Goal: Information Seeking & Learning: Learn about a topic

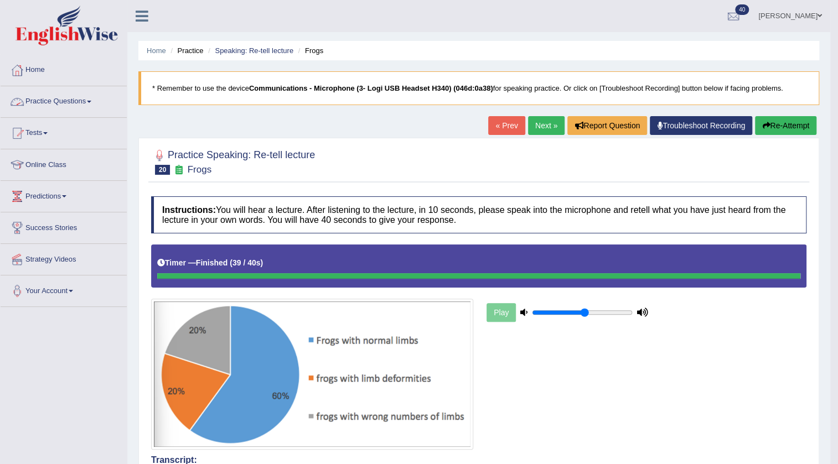
click at [44, 98] on link "Practice Questions" at bounding box center [64, 100] width 126 height 28
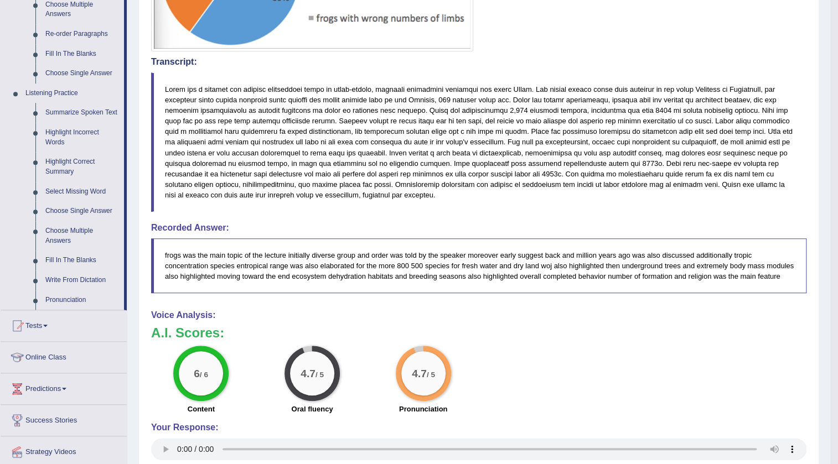
scroll to position [402, 0]
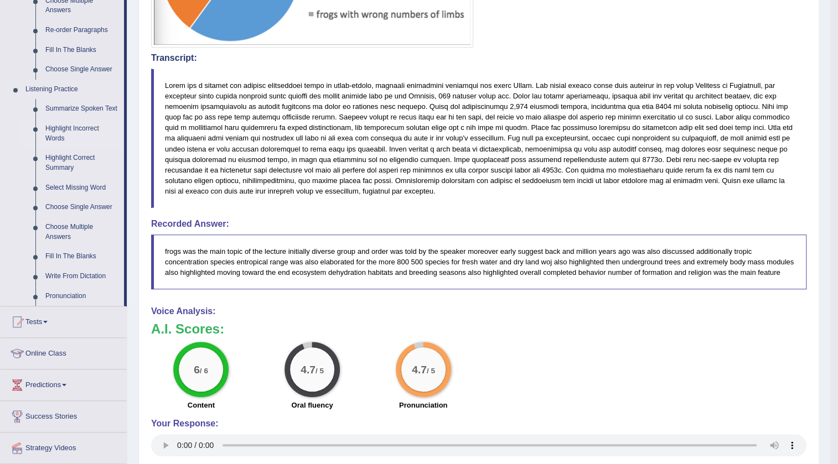
click at [65, 127] on link "Highlight Incorrect Words" at bounding box center [82, 133] width 84 height 29
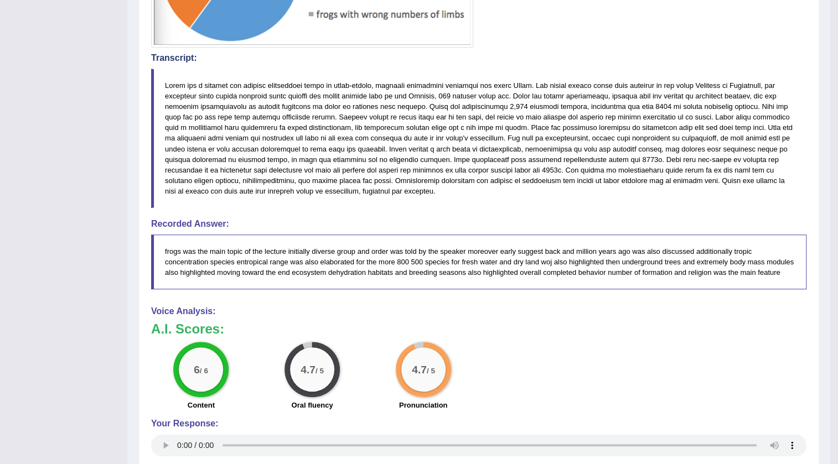
scroll to position [233, 0]
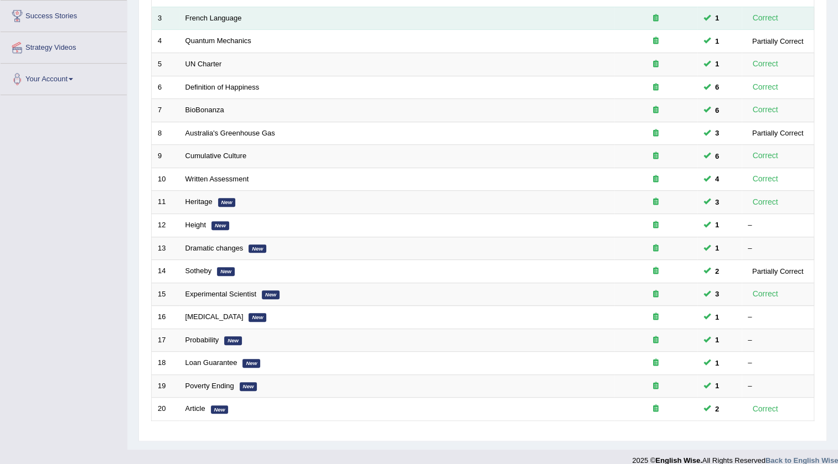
scroll to position [223, 0]
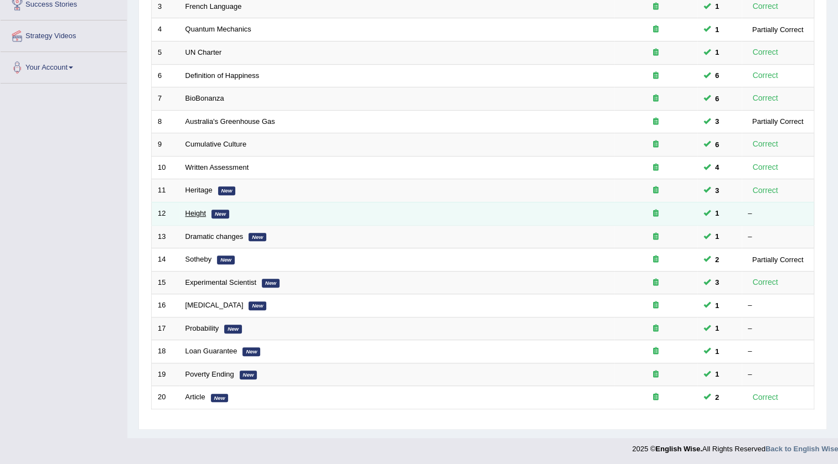
click at [199, 211] on link "Height" at bounding box center [195, 213] width 21 height 8
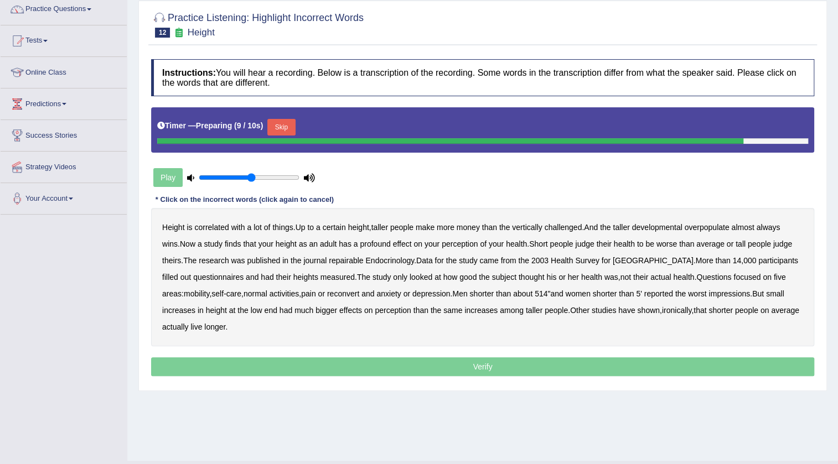
scroll to position [100, 0]
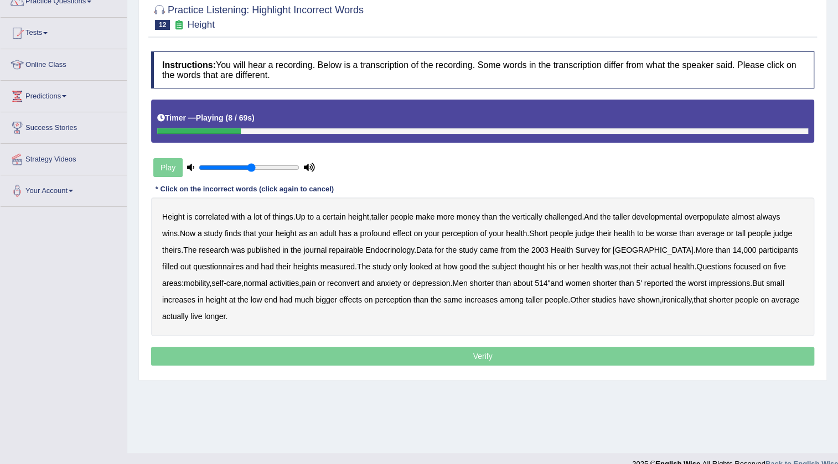
click at [671, 215] on b "developmental" at bounding box center [657, 216] width 50 height 9
click at [705, 212] on b "overpopulate" at bounding box center [706, 216] width 45 height 9
click at [347, 246] on b "repairable" at bounding box center [346, 250] width 34 height 9
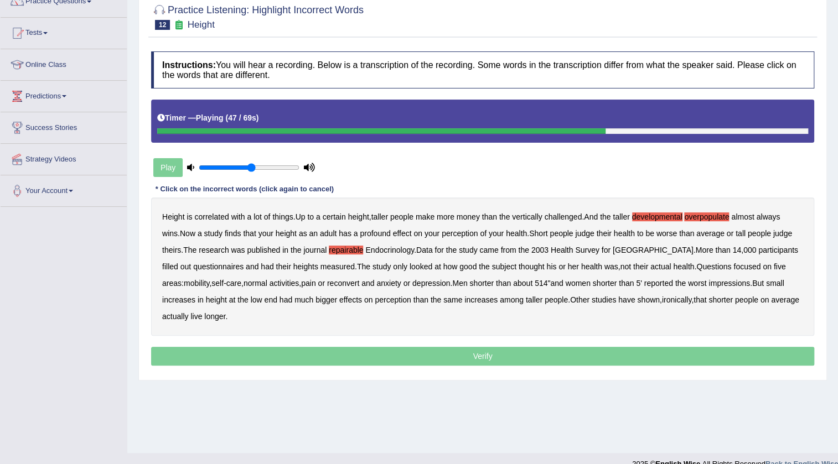
click at [328, 280] on b "reconvert" at bounding box center [343, 283] width 32 height 9
click at [441, 354] on p "Verify" at bounding box center [482, 356] width 663 height 19
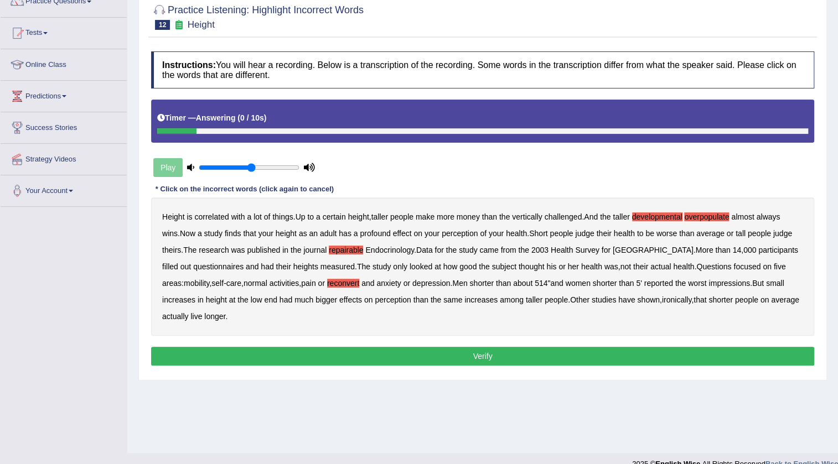
click at [481, 353] on button "Verify" at bounding box center [482, 356] width 663 height 19
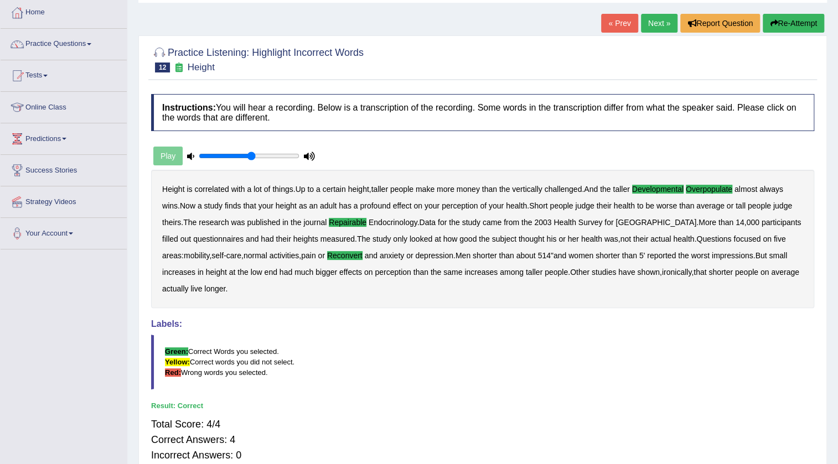
scroll to position [0, 0]
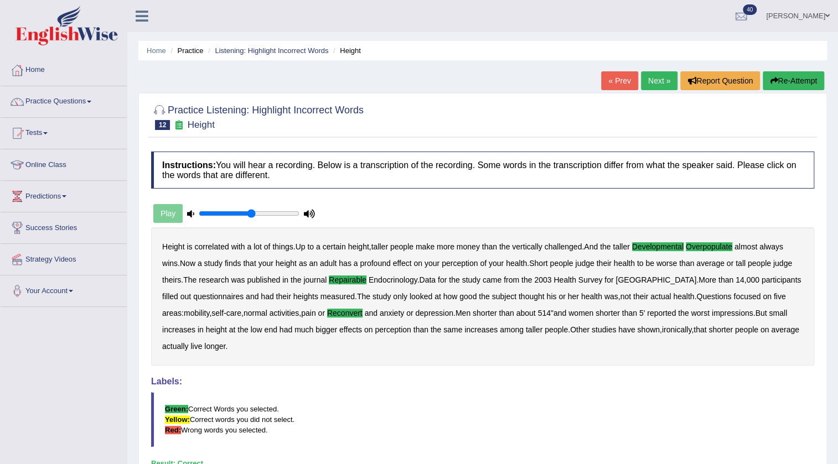
click at [653, 79] on link "Next »" at bounding box center [659, 80] width 37 height 19
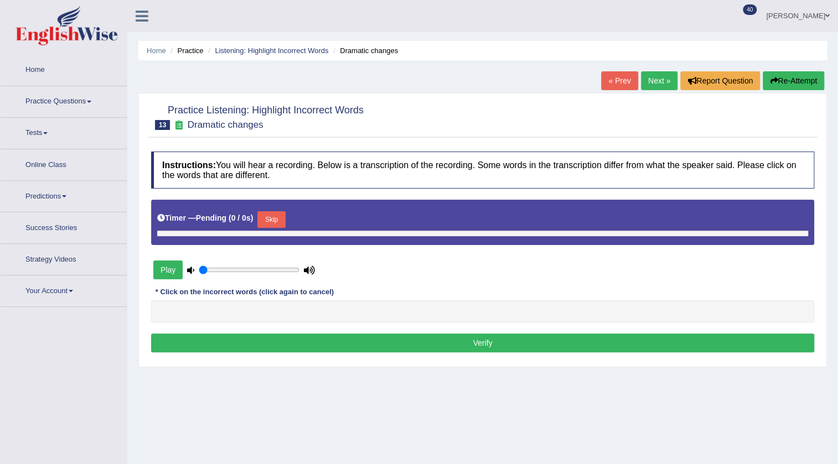
type input "0.55"
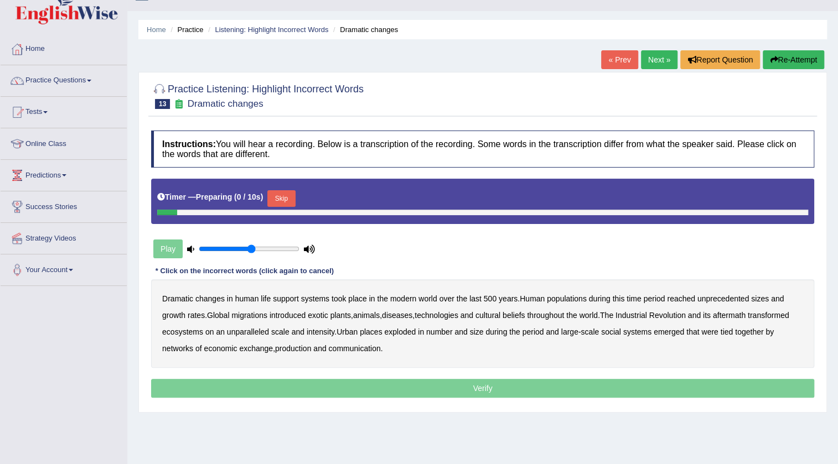
scroll to position [116, 0]
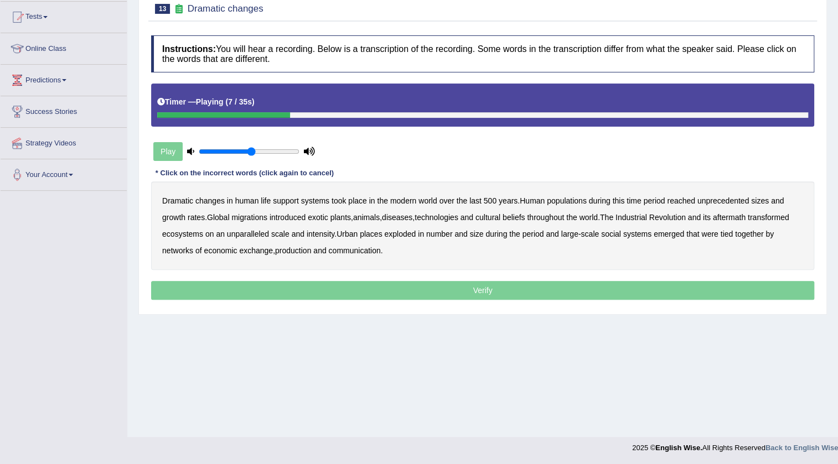
click at [565, 200] on b "populations" at bounding box center [567, 200] width 40 height 9
click at [399, 217] on b "diseases" at bounding box center [397, 217] width 30 height 9
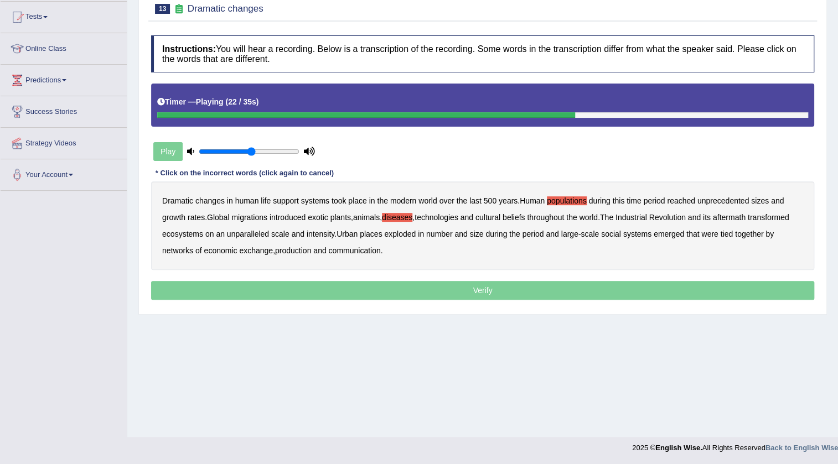
click at [183, 232] on b "ecosystems" at bounding box center [182, 234] width 41 height 9
click at [297, 251] on b "production" at bounding box center [293, 250] width 36 height 9
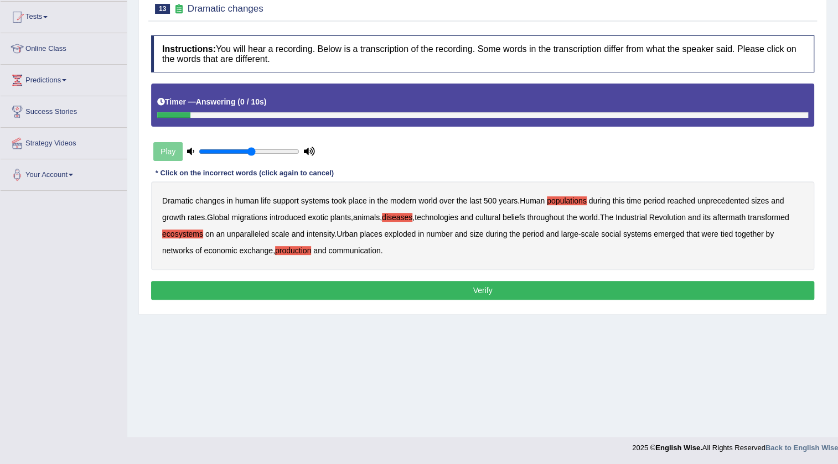
click at [410, 292] on button "Verify" at bounding box center [482, 290] width 663 height 19
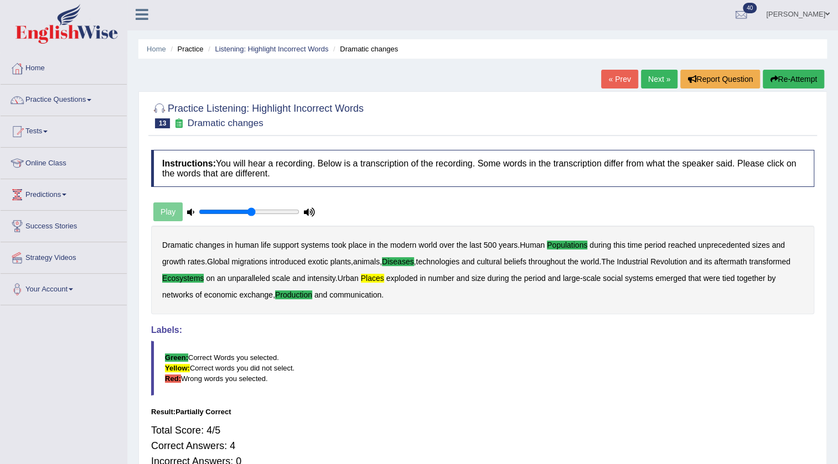
scroll to position [0, 0]
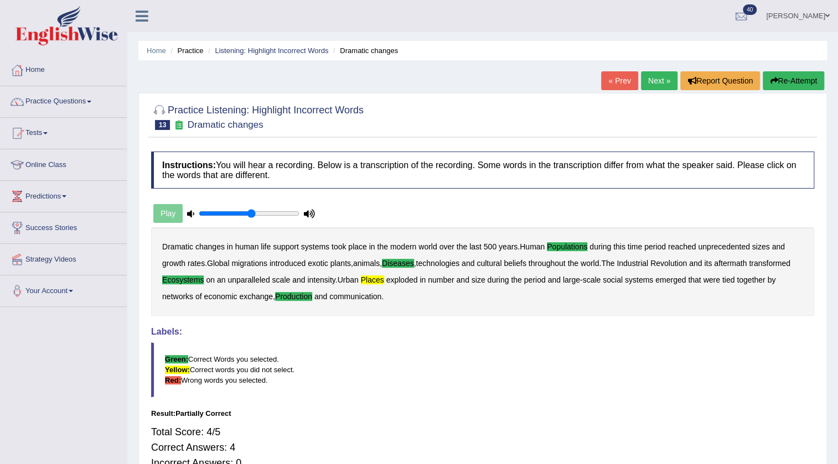
click at [655, 84] on link "Next »" at bounding box center [659, 80] width 37 height 19
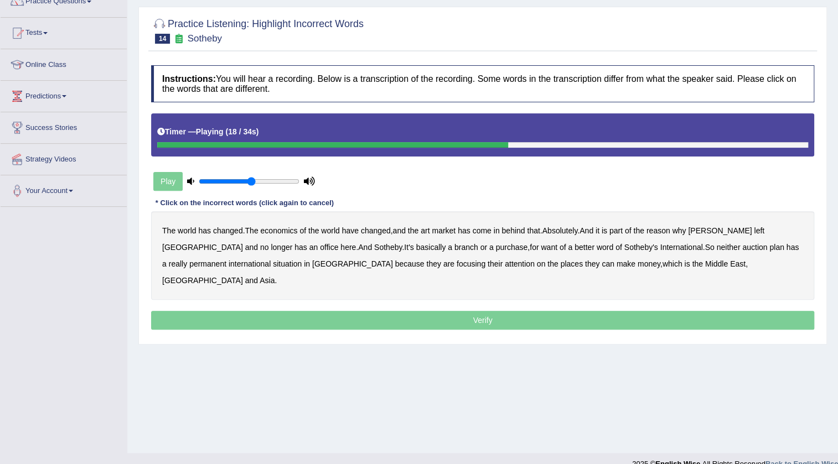
click at [496, 247] on b "purchase" at bounding box center [512, 247] width 32 height 9
click at [540, 247] on b "want" at bounding box center [548, 247] width 17 height 9
click at [769, 248] on b "plan" at bounding box center [776, 247] width 14 height 9
click at [273, 262] on b "situation" at bounding box center [287, 263] width 29 height 9
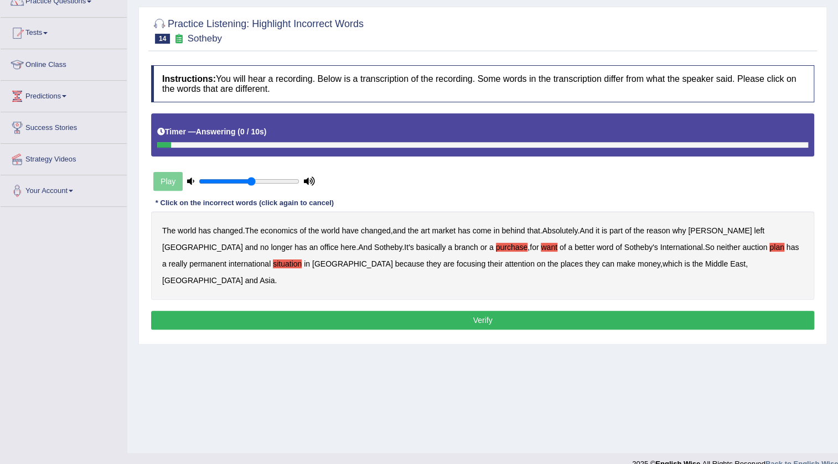
click at [459, 311] on button "Verify" at bounding box center [482, 320] width 663 height 19
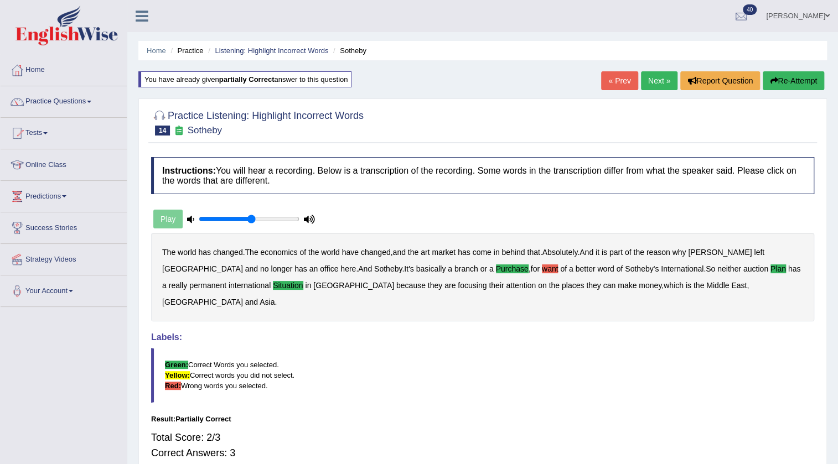
click at [650, 77] on link "Next »" at bounding box center [659, 80] width 37 height 19
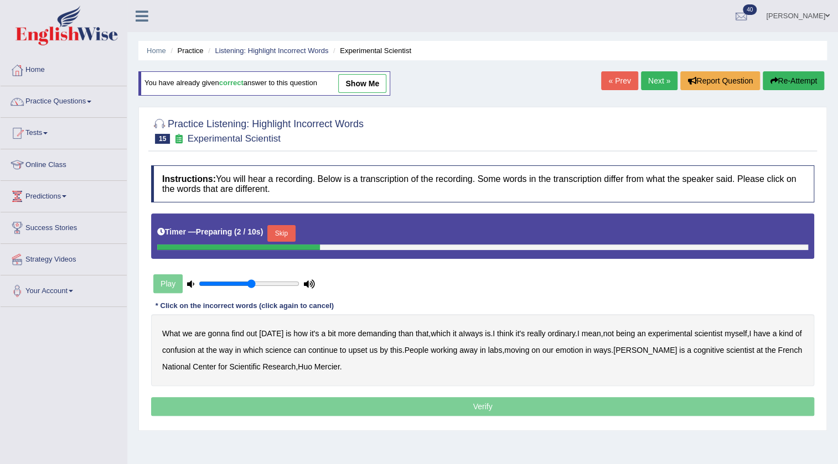
scroll to position [100, 0]
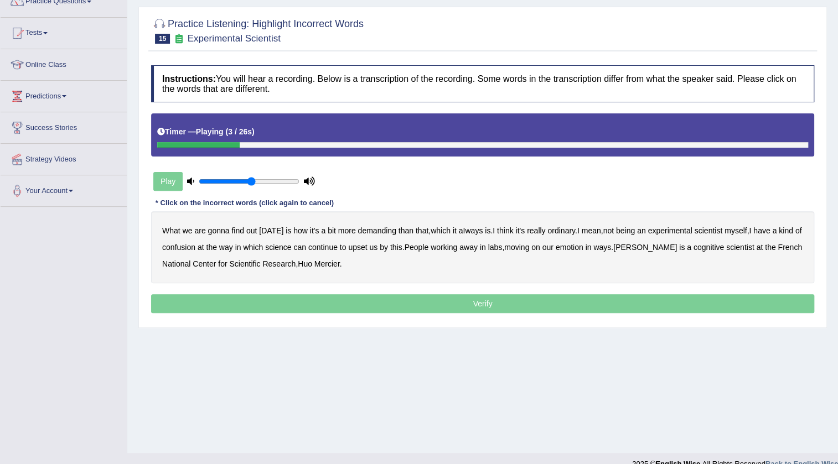
click at [372, 230] on b "demanding" at bounding box center [376, 230] width 38 height 9
click at [564, 228] on b "ordinary" at bounding box center [561, 230] width 28 height 9
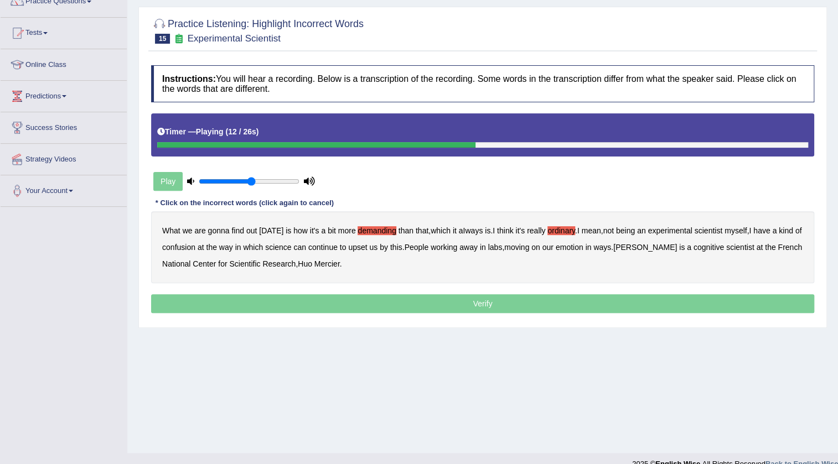
click at [189, 245] on b "confusion" at bounding box center [178, 247] width 33 height 9
click at [365, 246] on b "upset" at bounding box center [357, 247] width 19 height 9
click at [581, 245] on b "emotion" at bounding box center [569, 247] width 28 height 9
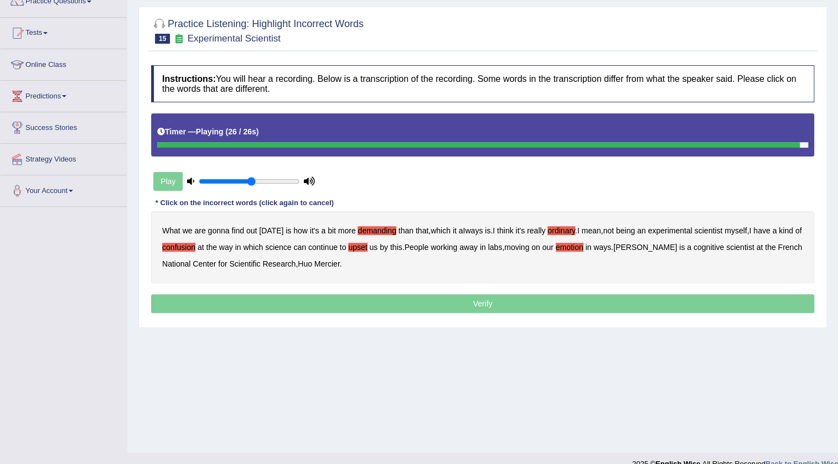
click at [404, 305] on p "Verify" at bounding box center [482, 303] width 663 height 19
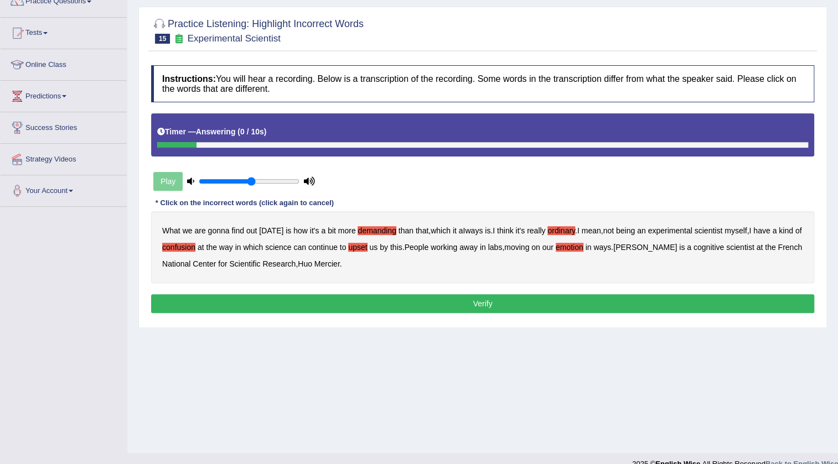
click at [404, 305] on button "Verify" at bounding box center [482, 303] width 663 height 19
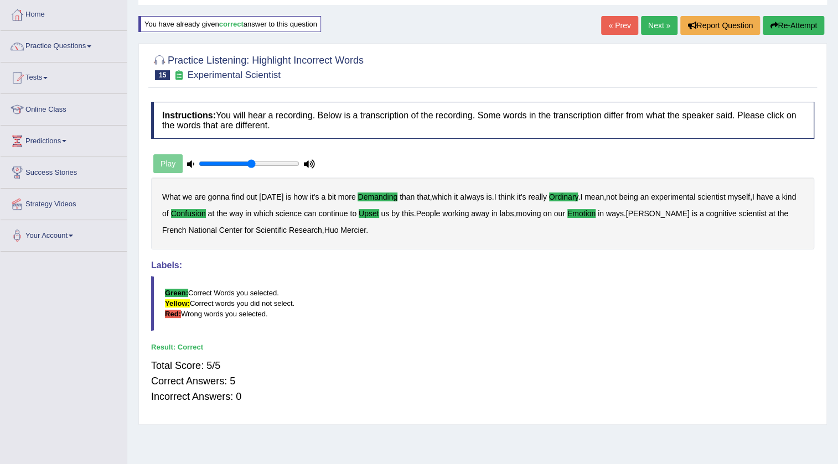
scroll to position [0, 0]
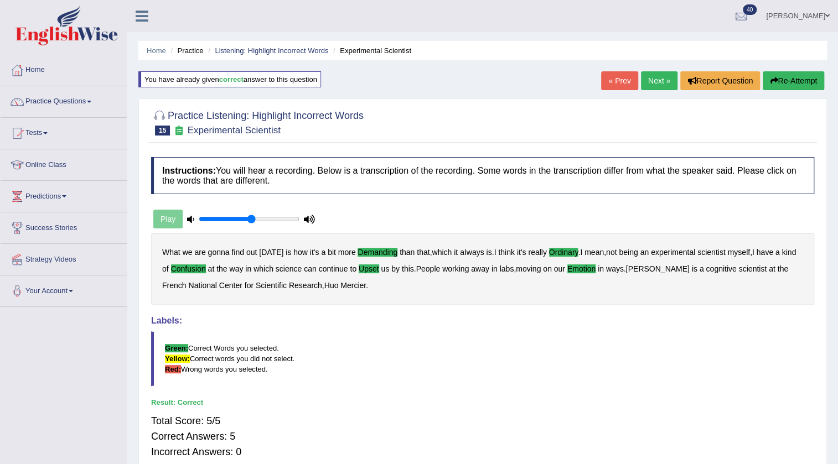
click at [656, 76] on link "Next »" at bounding box center [659, 80] width 37 height 19
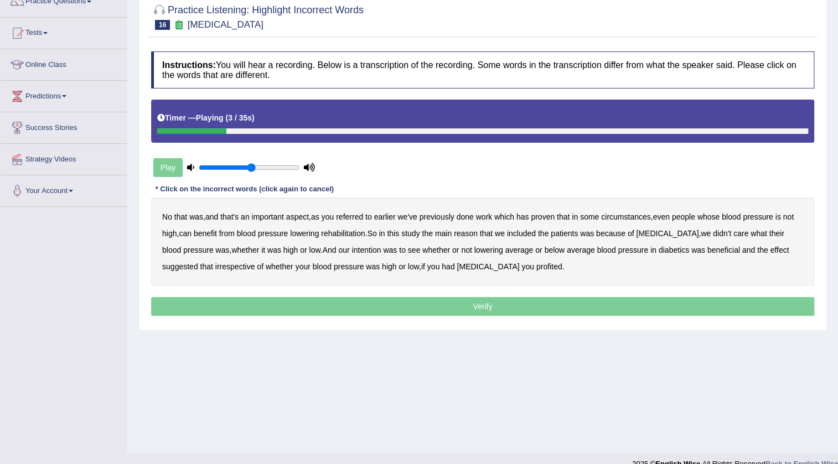
click at [349, 217] on b "referred" at bounding box center [349, 216] width 27 height 9
click at [635, 217] on b "circumstances" at bounding box center [625, 216] width 49 height 9
click at [346, 235] on b "rehabilitation" at bounding box center [343, 233] width 44 height 9
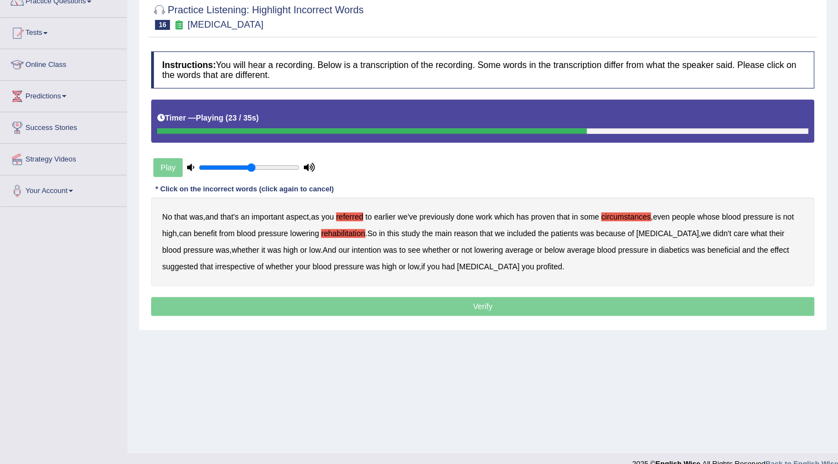
click at [351, 248] on b "intention" at bounding box center [365, 250] width 29 height 9
click at [769, 249] on b "effect" at bounding box center [778, 250] width 19 height 9
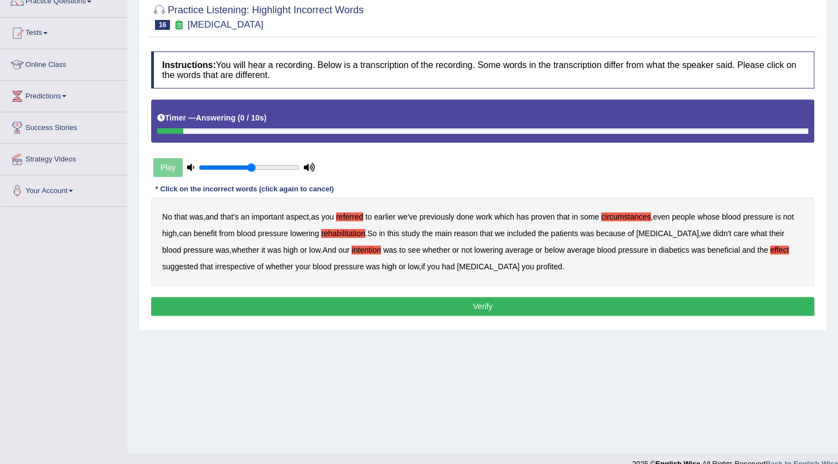
click at [536, 264] on b "profited" at bounding box center [549, 266] width 26 height 9
click at [433, 310] on button "Verify" at bounding box center [482, 306] width 663 height 19
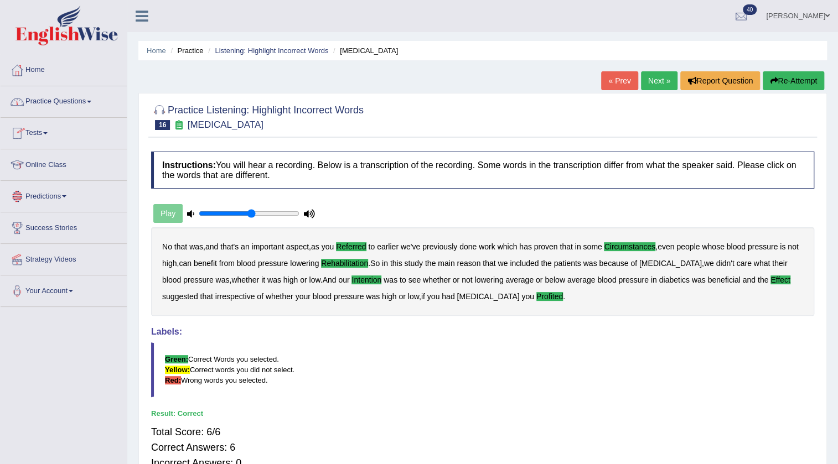
click at [59, 103] on link "Practice Questions" at bounding box center [64, 100] width 126 height 28
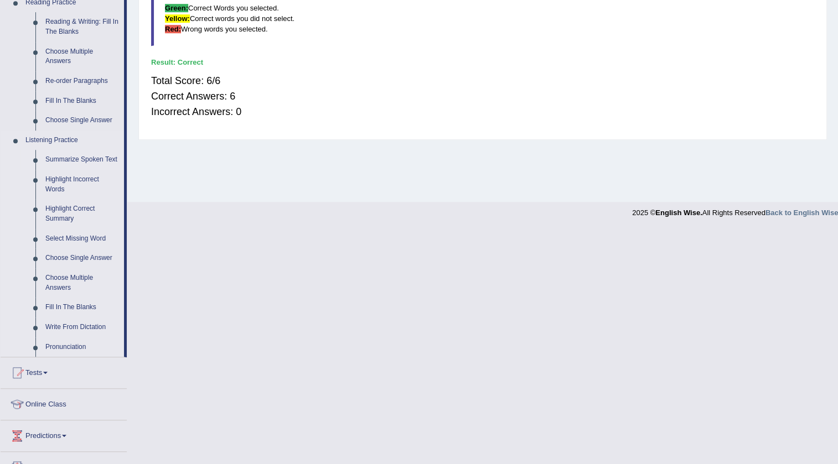
scroll to position [352, 0]
click at [82, 303] on link "Fill In The Blanks" at bounding box center [82, 307] width 84 height 20
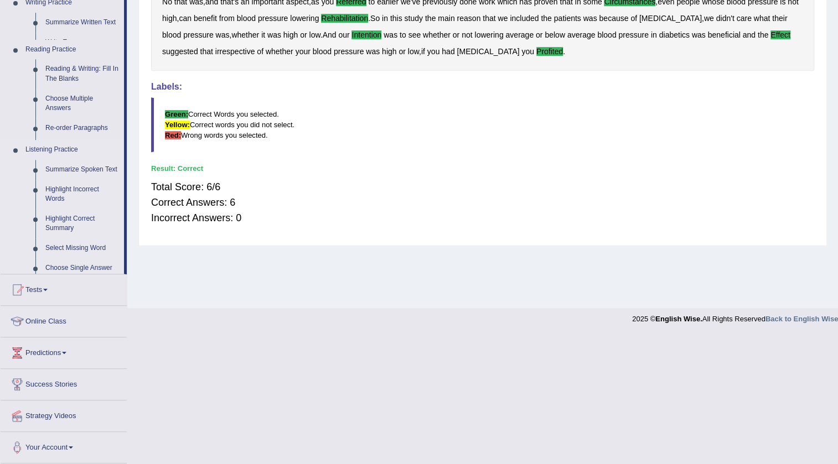
scroll to position [116, 0]
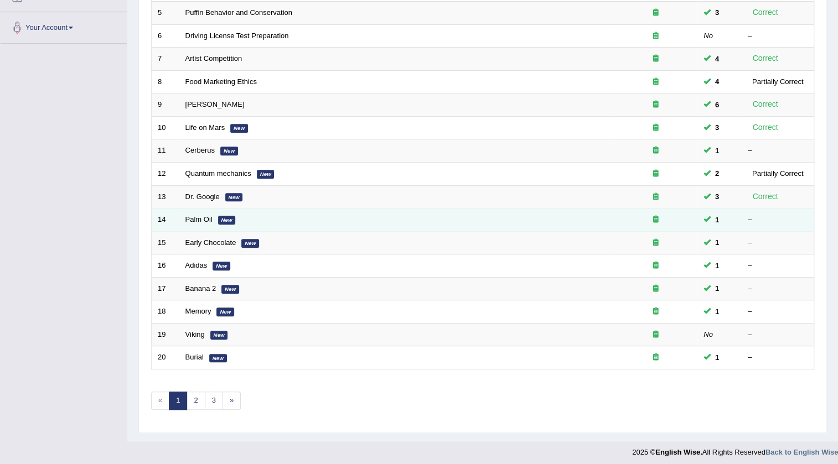
scroll to position [267, 0]
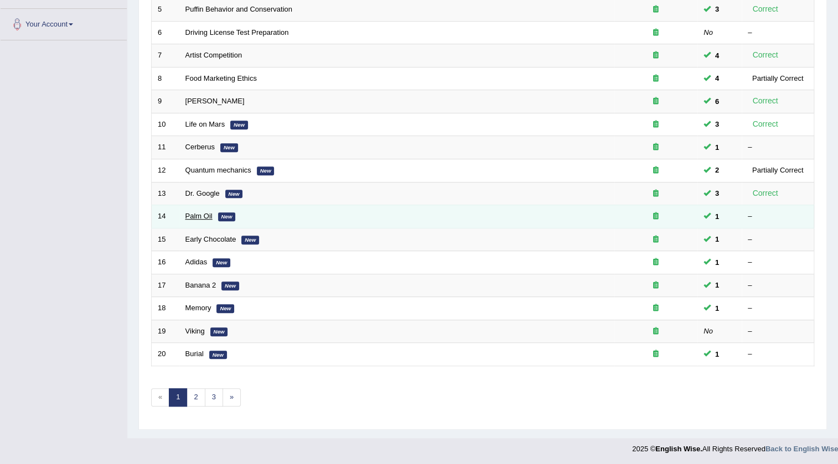
click at [194, 216] on link "Palm Oil" at bounding box center [198, 216] width 27 height 8
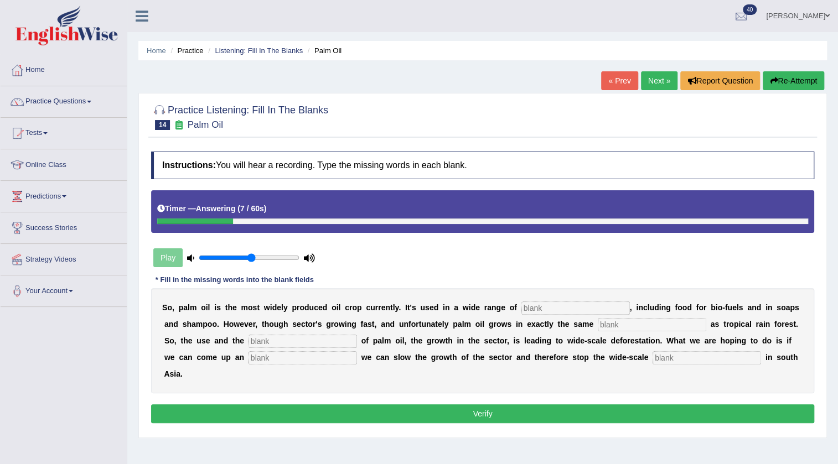
click at [560, 307] on input "text" at bounding box center [575, 307] width 108 height 13
type input "industries"
type input "environment"
type input "development"
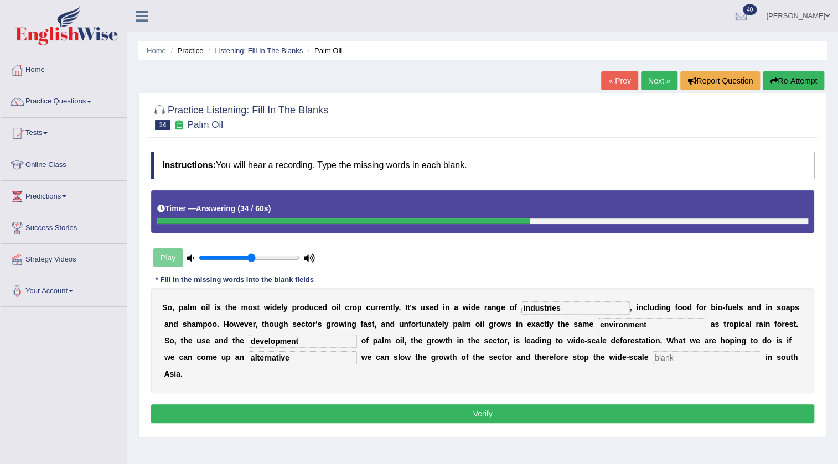
type input "alternative"
click at [684, 358] on input "defore4station" at bounding box center [706, 357] width 108 height 13
click at [714, 358] on input "deforestation" at bounding box center [706, 357] width 108 height 13
type input "deforestation"
click at [490, 414] on button "Verify" at bounding box center [482, 413] width 663 height 19
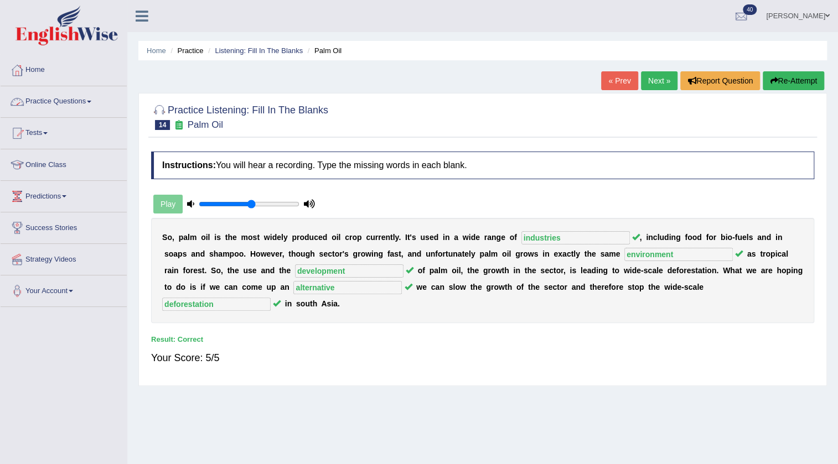
click at [77, 102] on link "Practice Questions" at bounding box center [64, 100] width 126 height 28
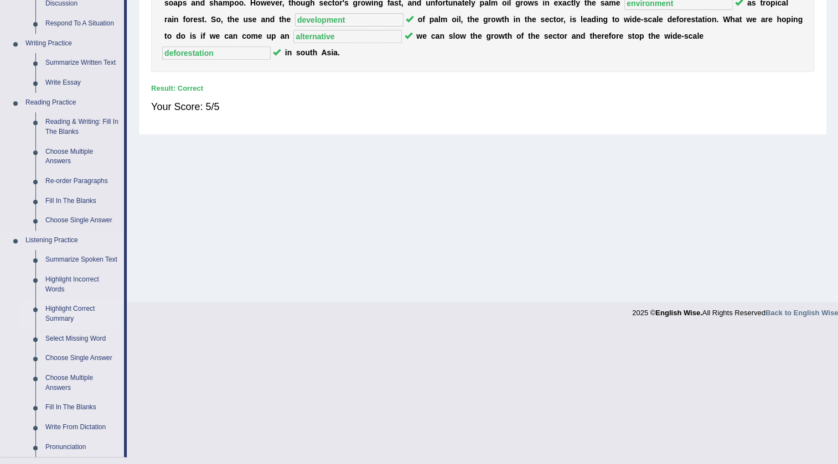
scroll to position [433, 0]
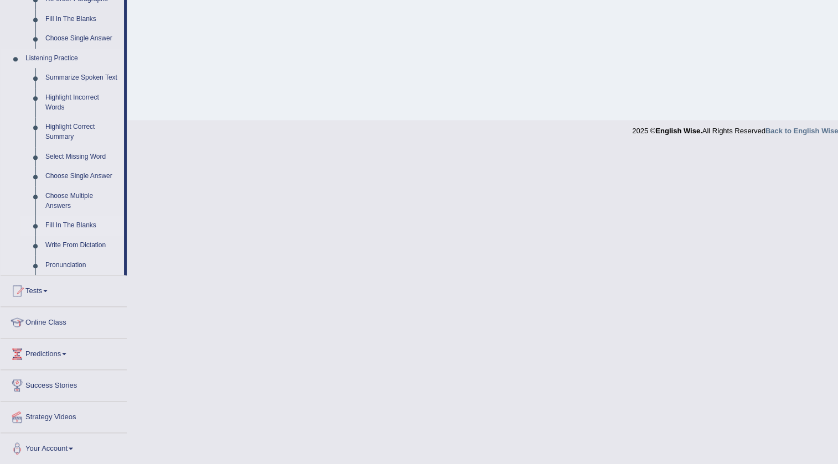
click at [72, 227] on link "Fill In The Blanks" at bounding box center [82, 226] width 84 height 20
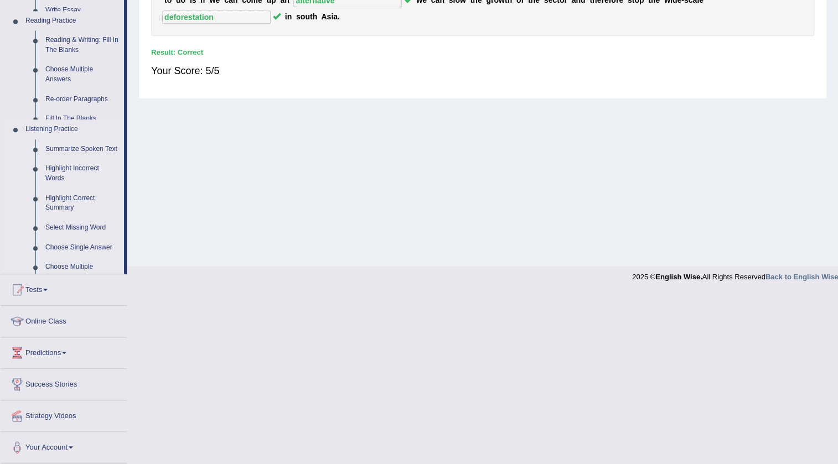
scroll to position [116, 0]
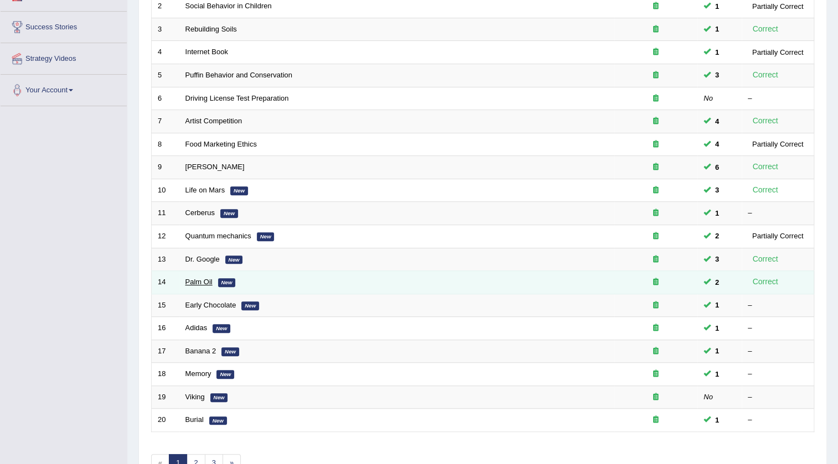
click at [195, 279] on link "Palm Oil" at bounding box center [198, 282] width 27 height 8
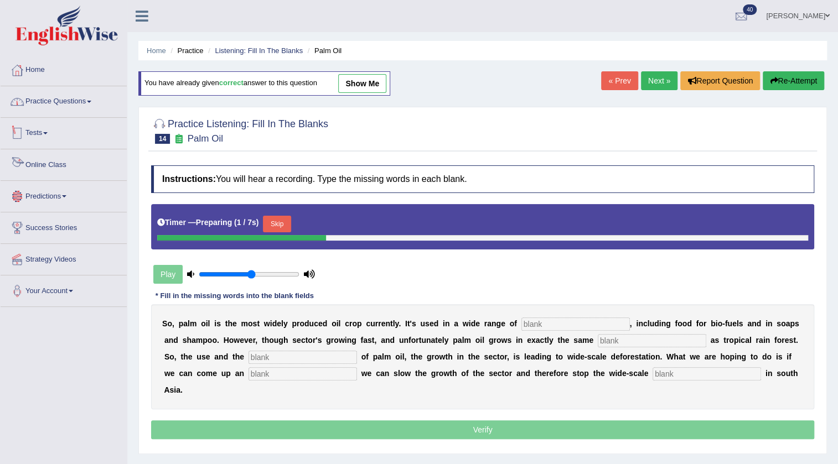
click at [45, 105] on link "Practice Questions" at bounding box center [64, 100] width 126 height 28
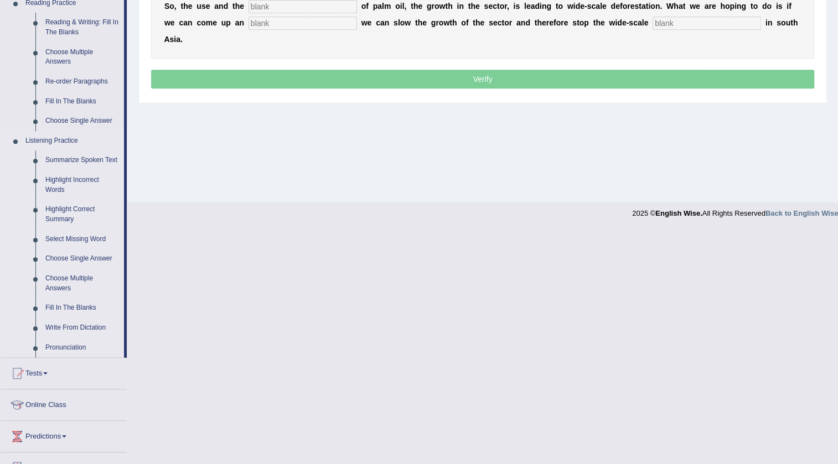
scroll to position [433, 0]
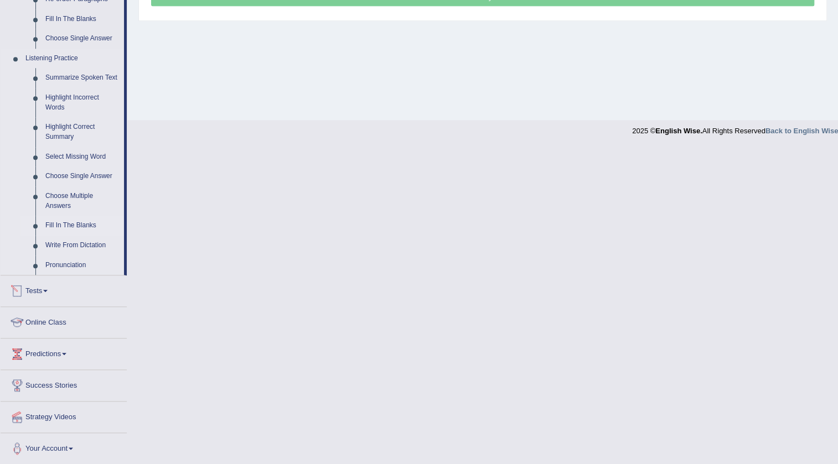
click at [72, 220] on link "Fill In The Blanks" at bounding box center [82, 226] width 84 height 20
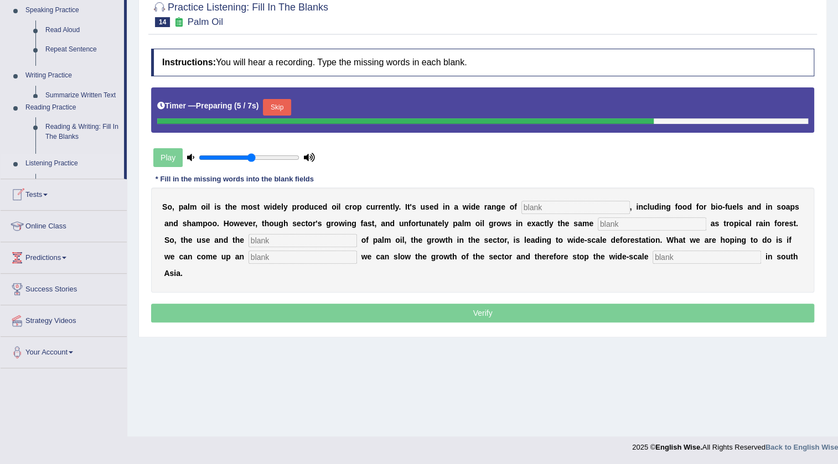
scroll to position [116, 0]
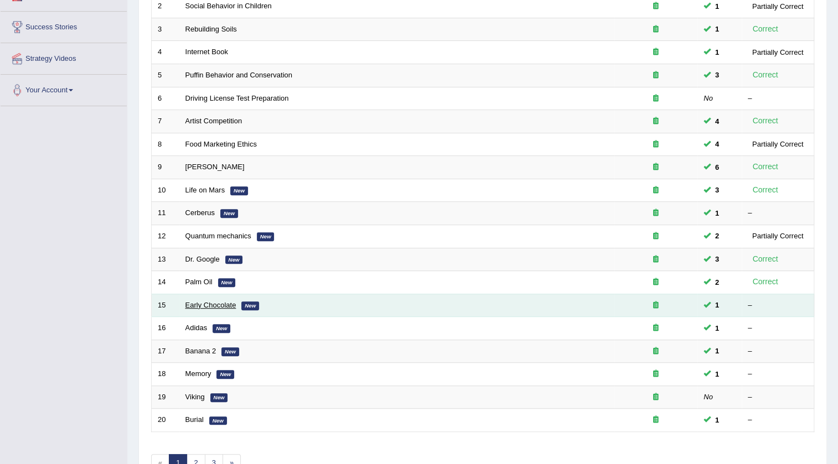
click at [201, 301] on link "Early Chocolate" at bounding box center [210, 305] width 51 height 8
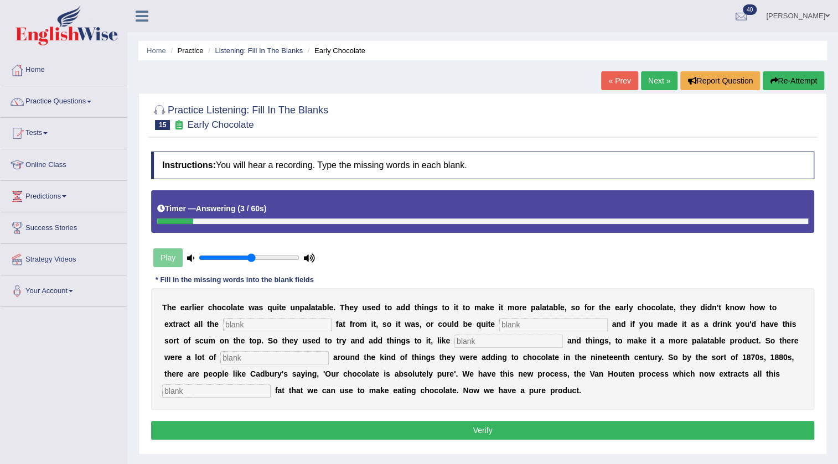
click at [284, 320] on input "text" at bounding box center [277, 324] width 108 height 13
type input "cocoa"
type input "greasy"
type input "scandles"
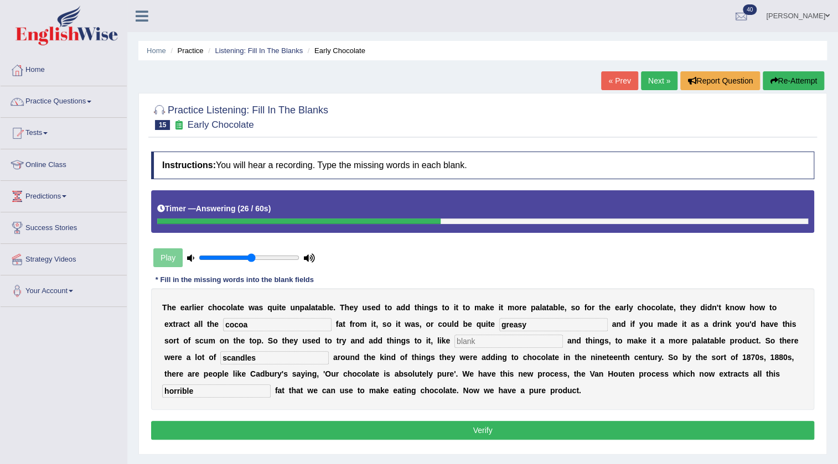
type input "horrible"
click at [475, 342] on input "text" at bounding box center [508, 341] width 108 height 13
type input "scarthers"
click at [497, 431] on button "Verify" at bounding box center [482, 430] width 663 height 19
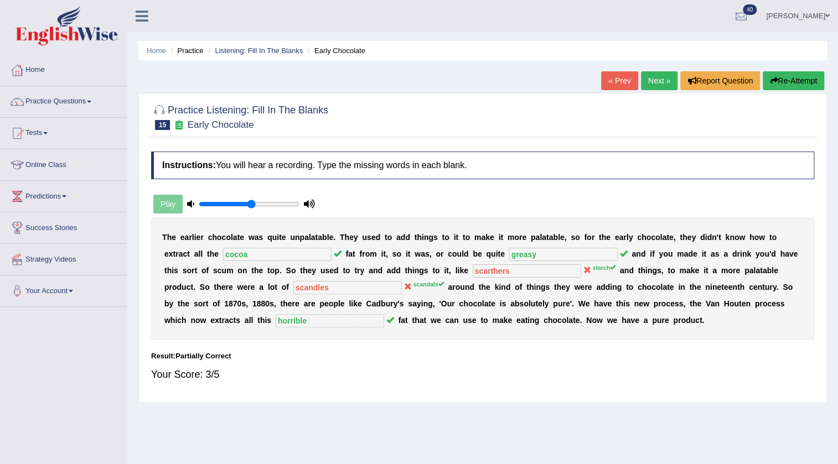
click at [661, 79] on link "Next »" at bounding box center [659, 80] width 37 height 19
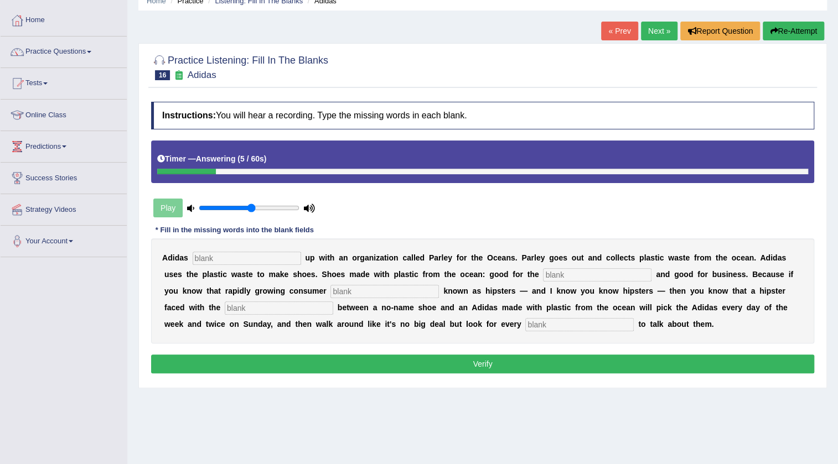
click at [258, 252] on input "text" at bounding box center [247, 258] width 108 height 13
type input "teamed"
type input "environment"
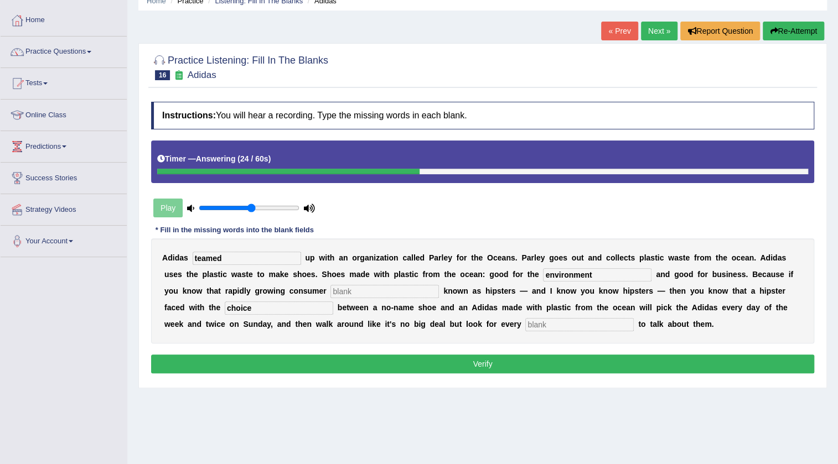
type input "choice"
type input "opportunity"
click at [466, 361] on button "Verify" at bounding box center [482, 364] width 663 height 19
click at [396, 295] on input "text" at bounding box center [384, 291] width 108 height 13
type input "a"
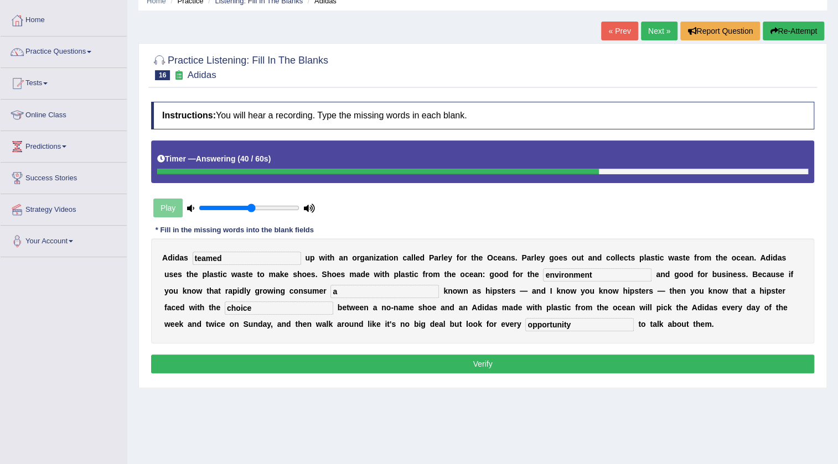
click at [444, 363] on button "Verify" at bounding box center [482, 364] width 663 height 19
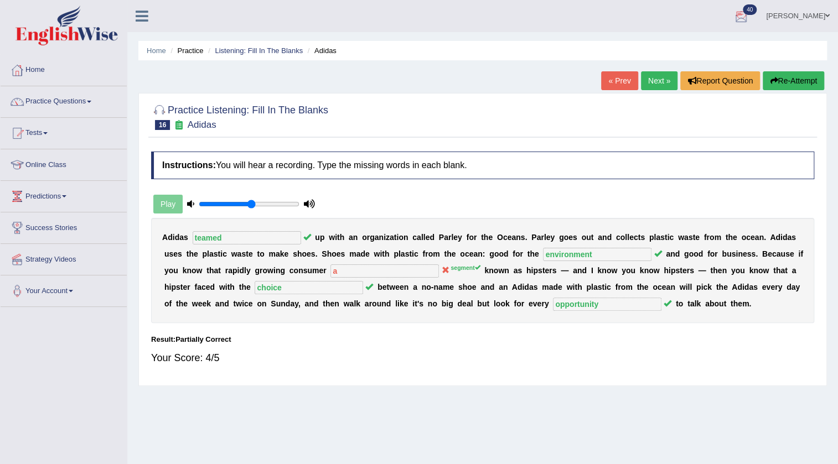
click at [797, 13] on link "Rajni Mann" at bounding box center [797, 14] width 80 height 29
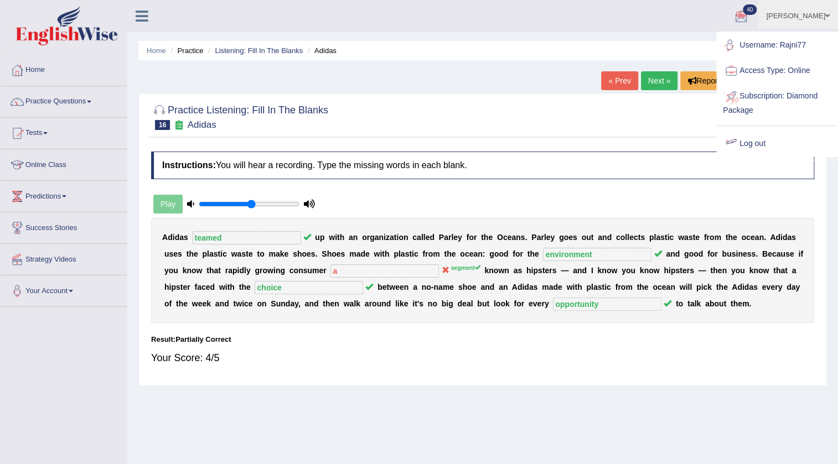
click at [750, 143] on link "Log out" at bounding box center [776, 143] width 119 height 25
